Goal: Find specific page/section

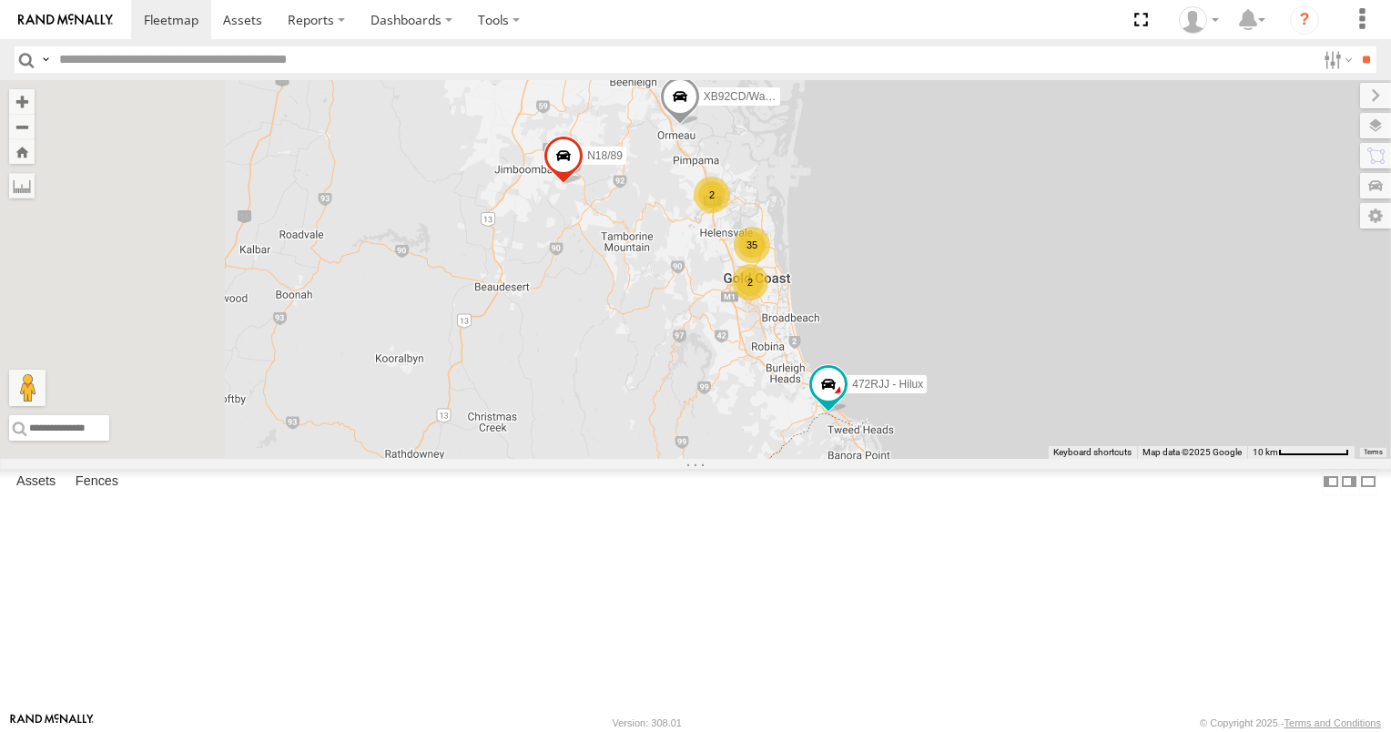
click at [0, 0] on div "806YIP" at bounding box center [0, 0] width 0 height 0
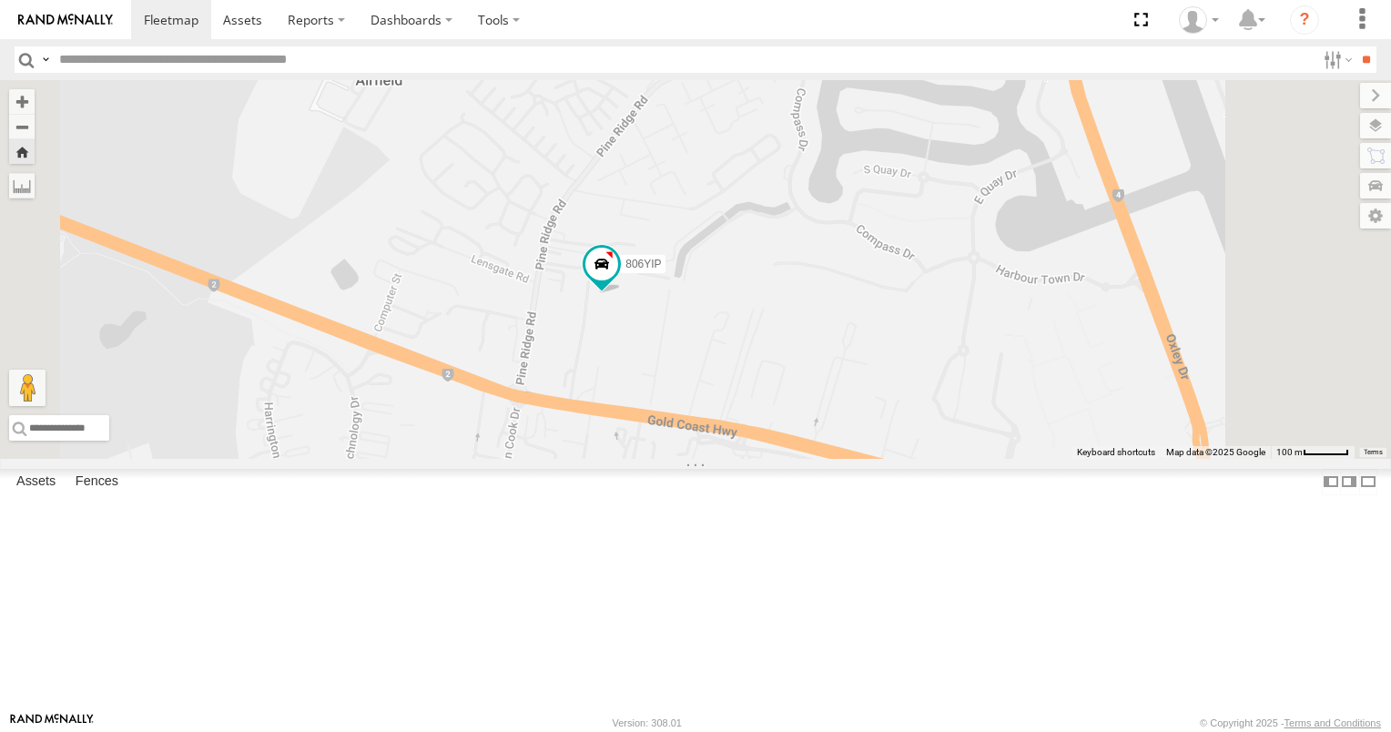
click at [0, 0] on div "472RJJ - Hilux" at bounding box center [0, 0] width 0 height 0
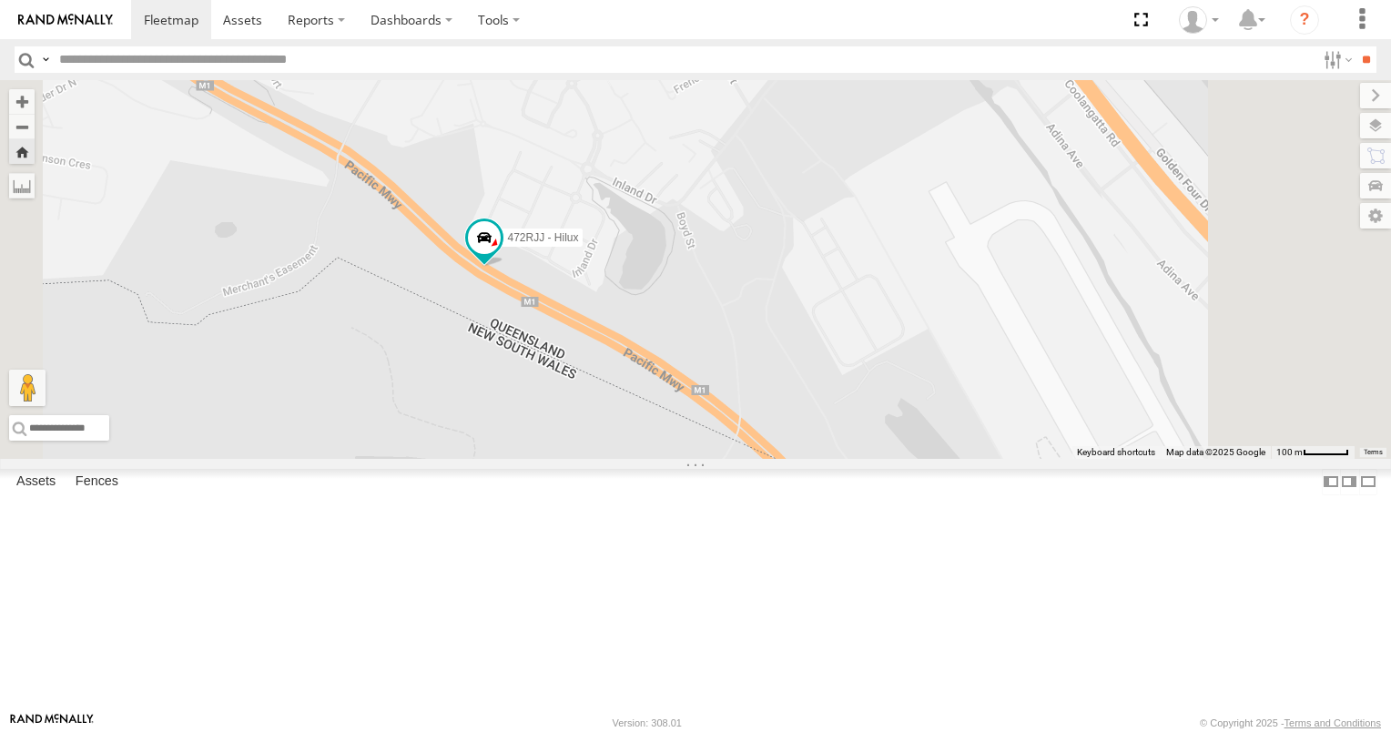
click at [0, 0] on div "All Assets" at bounding box center [0, 0] width 0 height 0
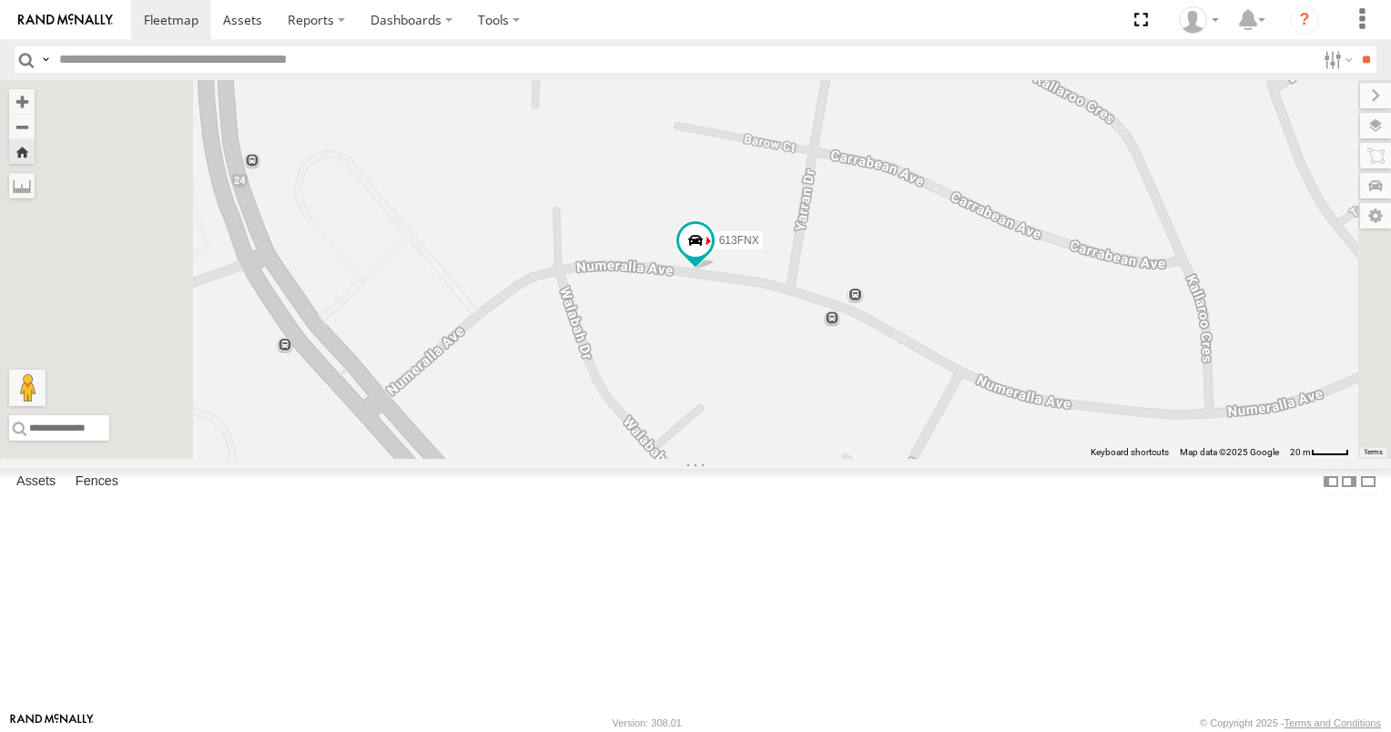
click at [0, 0] on div "N2/2 All Assets" at bounding box center [0, 0] width 0 height 0
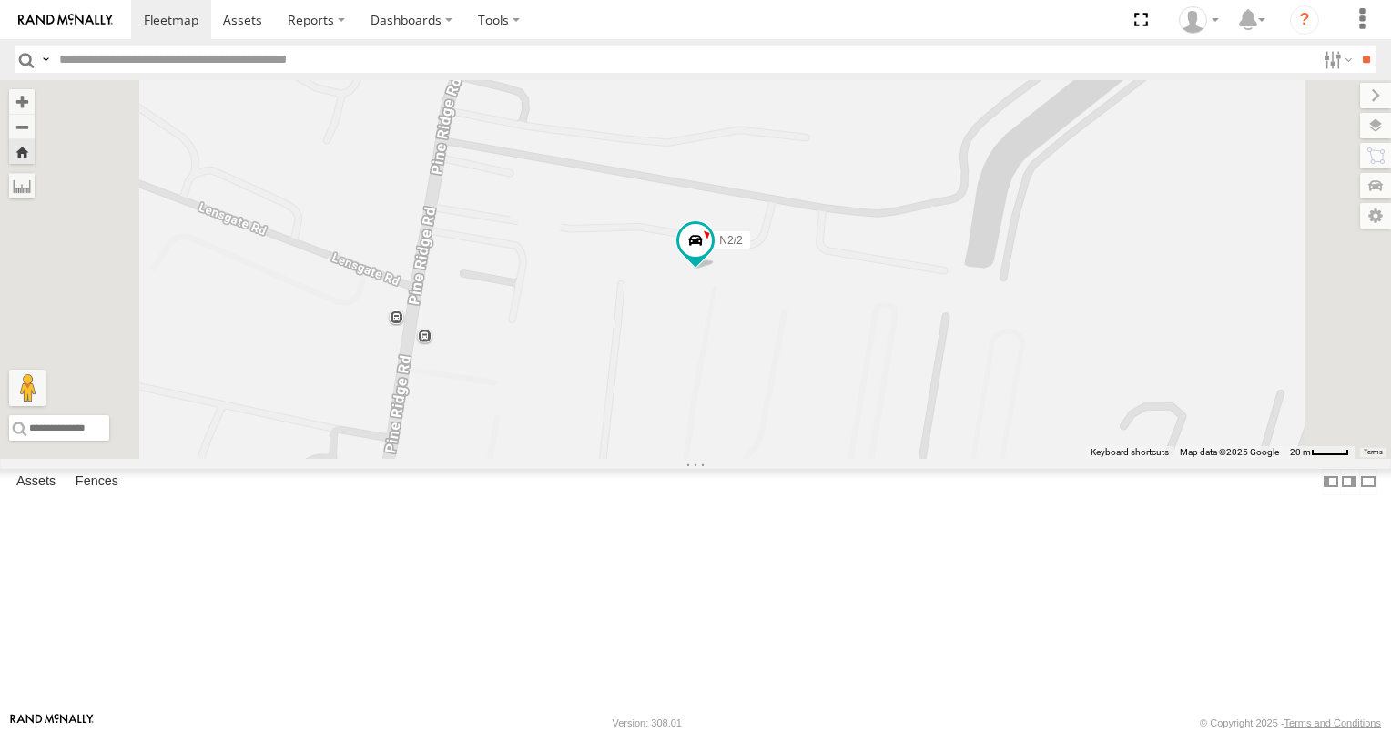
click at [0, 0] on div "163KYE" at bounding box center [0, 0] width 0 height 0
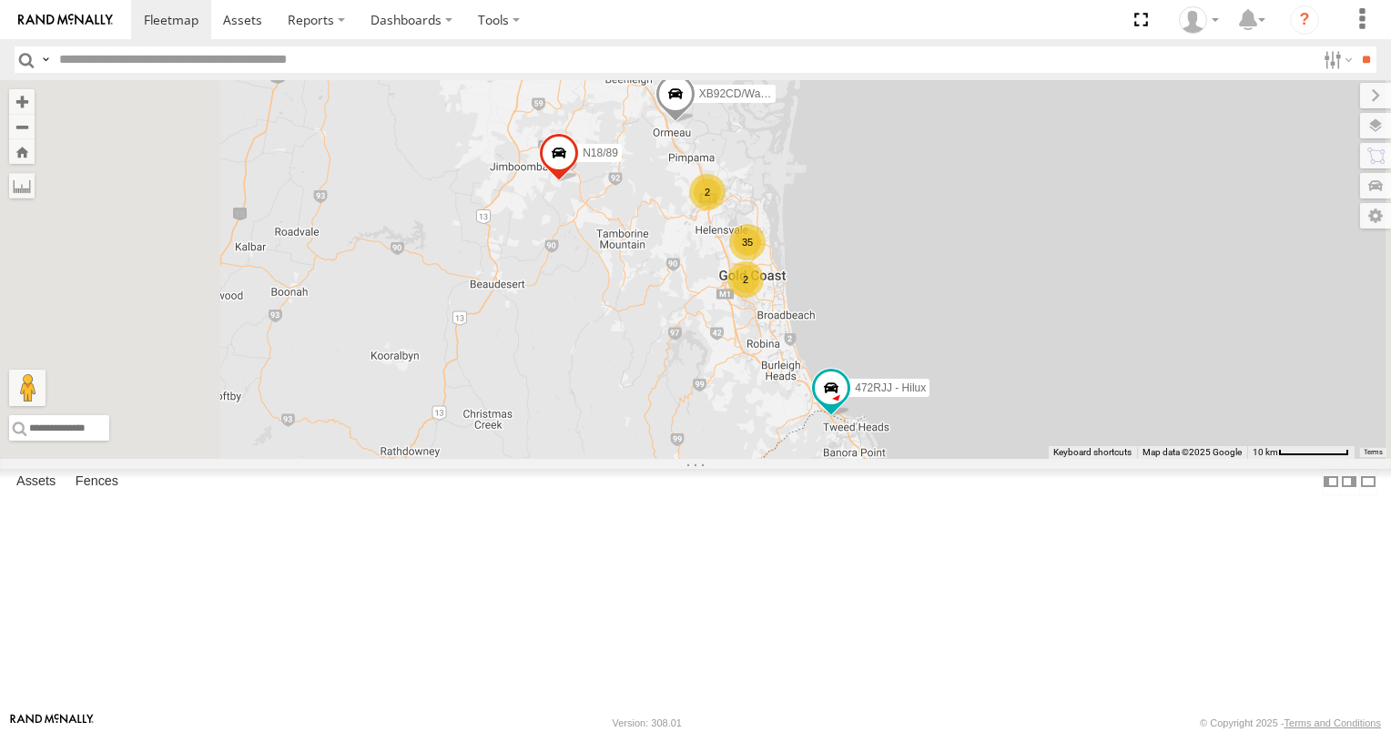
click at [764, 298] on div "2" at bounding box center [745, 279] width 36 height 36
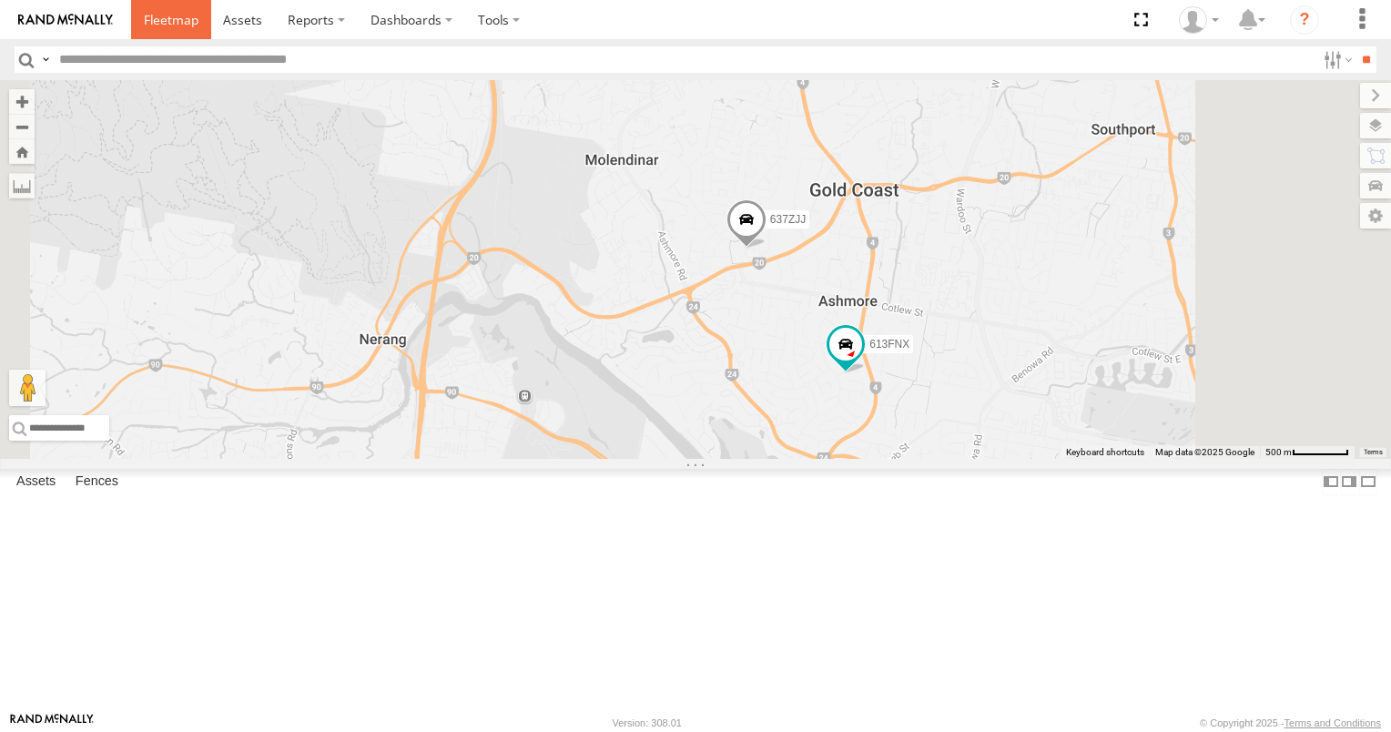
click at [167, 22] on span at bounding box center [171, 19] width 55 height 17
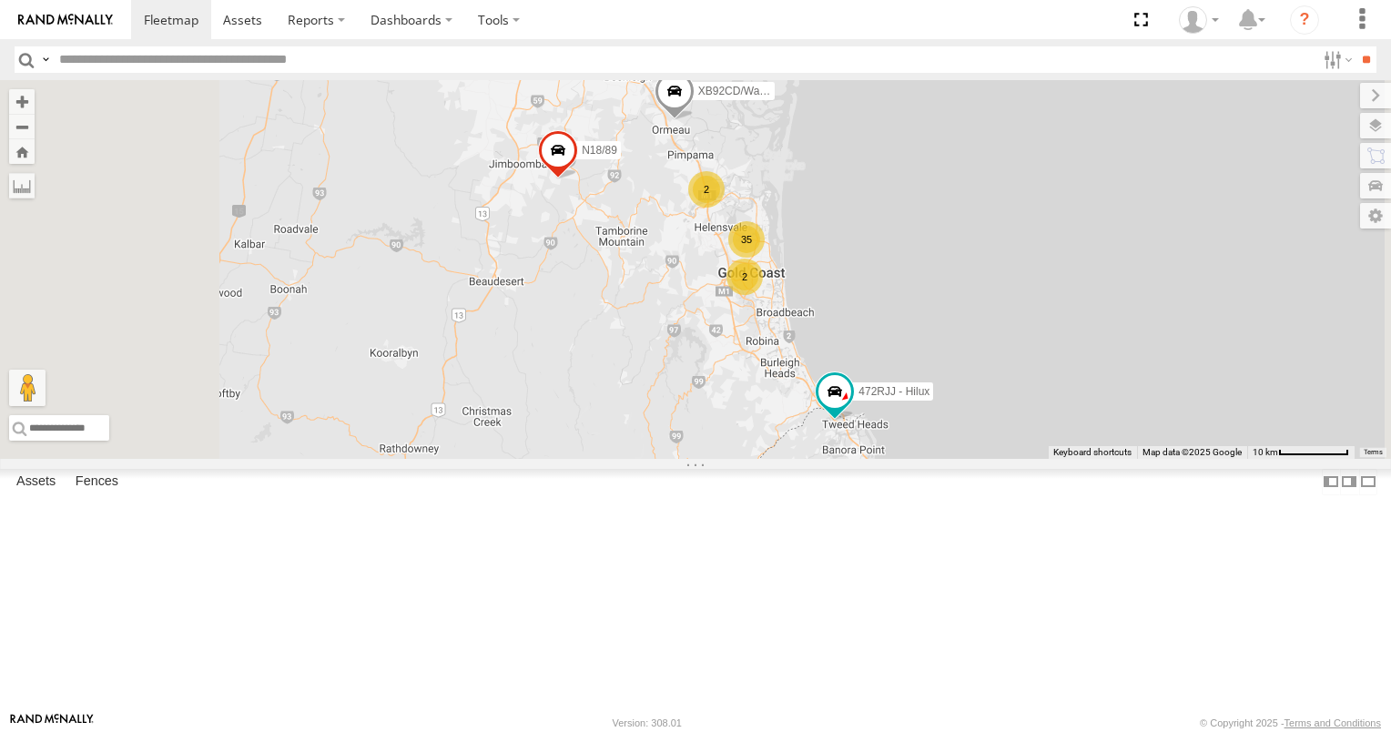
click at [725, 208] on div "2" at bounding box center [706, 189] width 36 height 36
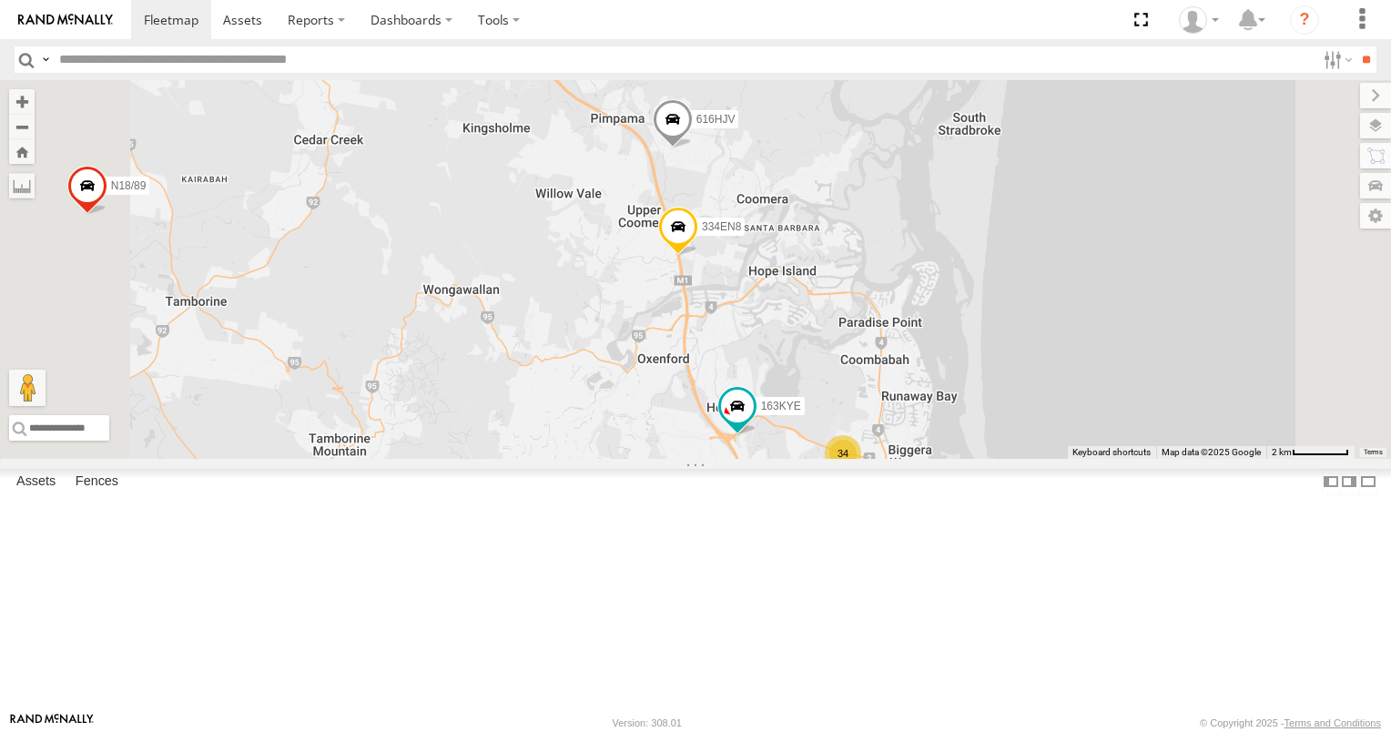
drag, startPoint x: 814, startPoint y: 455, endPoint x: 686, endPoint y: 259, distance: 234.3
click at [686, 259] on div "472RJJ - Hilux XB92CD/Water N18/89 334EN8 616HJV 34 163KYE" at bounding box center [695, 269] width 1391 height 379
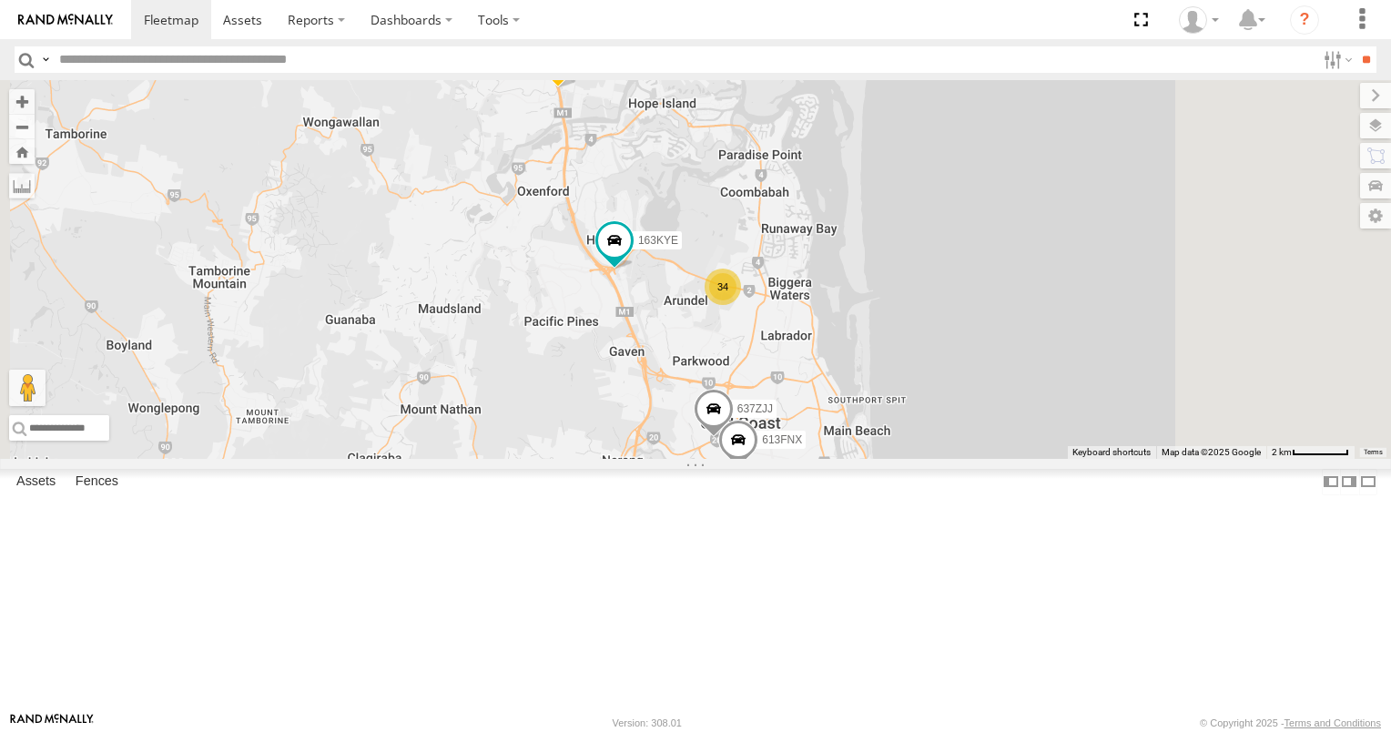
click at [741, 305] on div "34" at bounding box center [723, 287] width 36 height 36
